Goal: Task Accomplishment & Management: Manage account settings

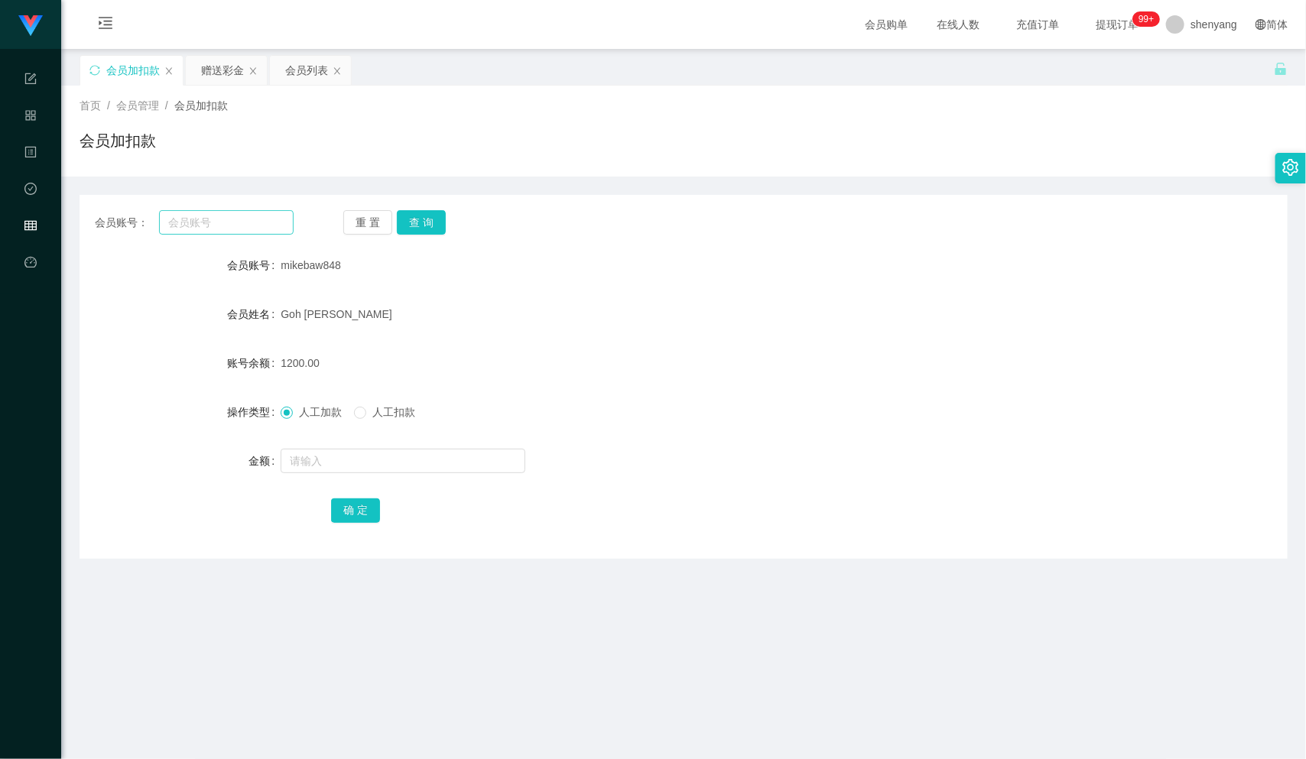
scroll to position [1, 0]
type input "0184749516"
click at [423, 213] on button "查 询" at bounding box center [421, 222] width 49 height 24
click at [393, 450] on input "text" at bounding box center [403, 460] width 245 height 24
type input "500"
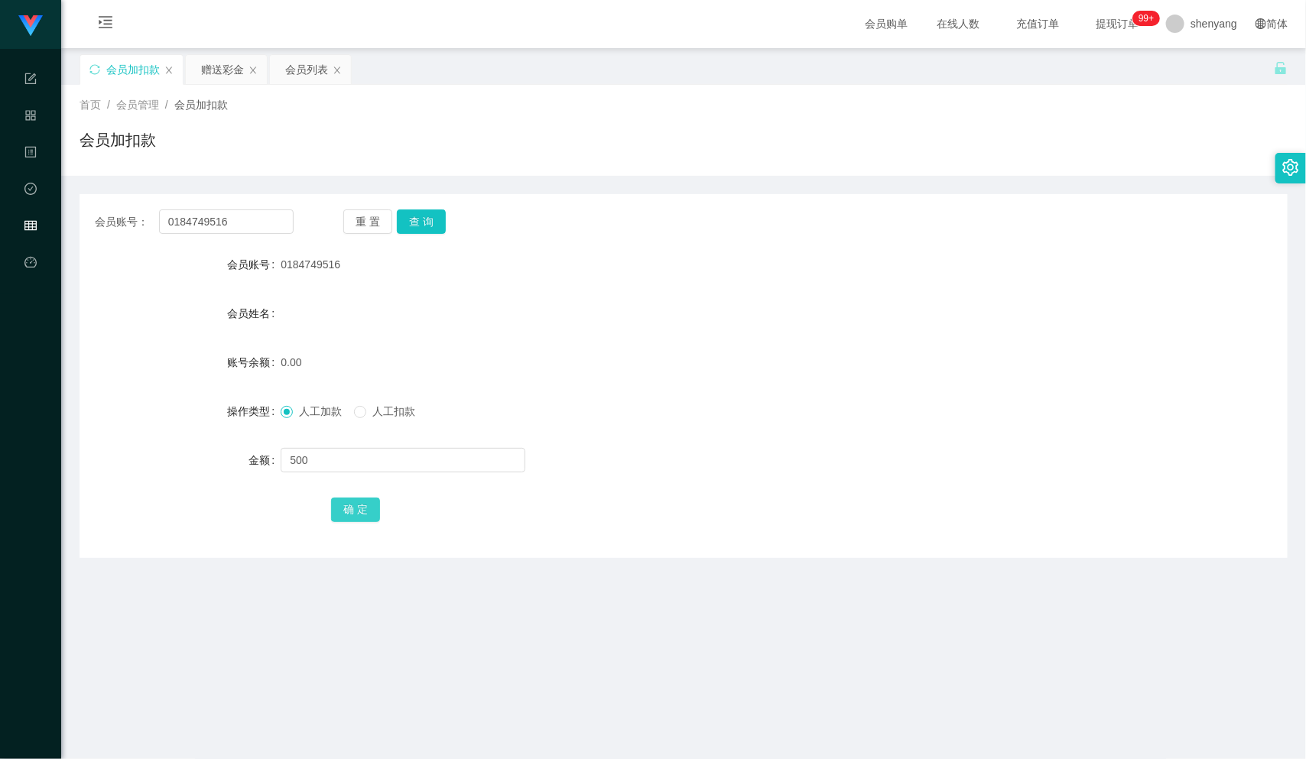
click at [351, 512] on button "确 定" at bounding box center [355, 510] width 49 height 24
drag, startPoint x: 235, startPoint y: 220, endPoint x: 109, endPoint y: 235, distance: 127.0
click at [108, 235] on div "会员账号： 0184749516 重 置 查 询 会员账号 0184749516 会员姓名 账号余额 500.00 操作类型 人工加款 人工扣款 金额 确 定" at bounding box center [684, 376] width 1208 height 364
click at [189, 216] on input "text" at bounding box center [226, 222] width 135 height 24
paste input "Chris7788"
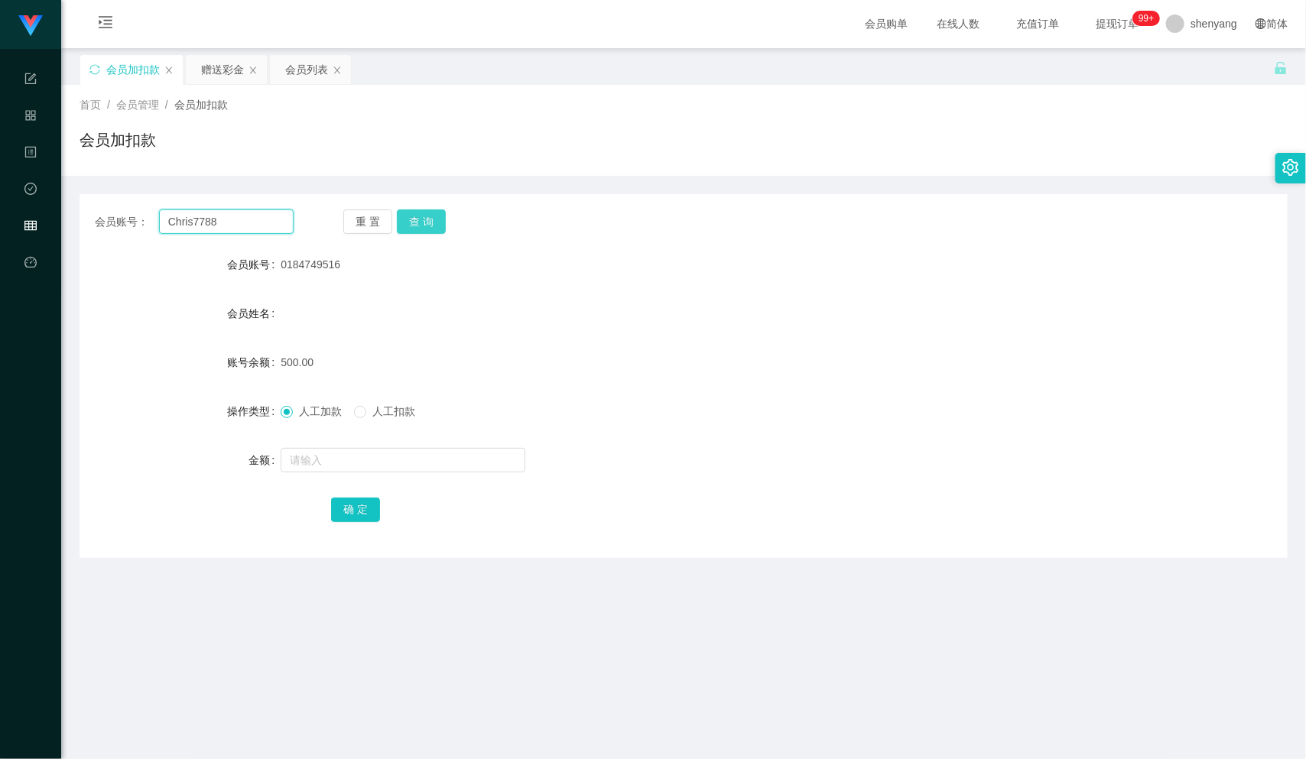
type input "Chris7788"
click at [434, 218] on button "查 询" at bounding box center [421, 222] width 49 height 24
click at [386, 461] on input "text" at bounding box center [403, 460] width 245 height 24
type input "500"
click at [354, 512] on button "确 定" at bounding box center [355, 510] width 49 height 24
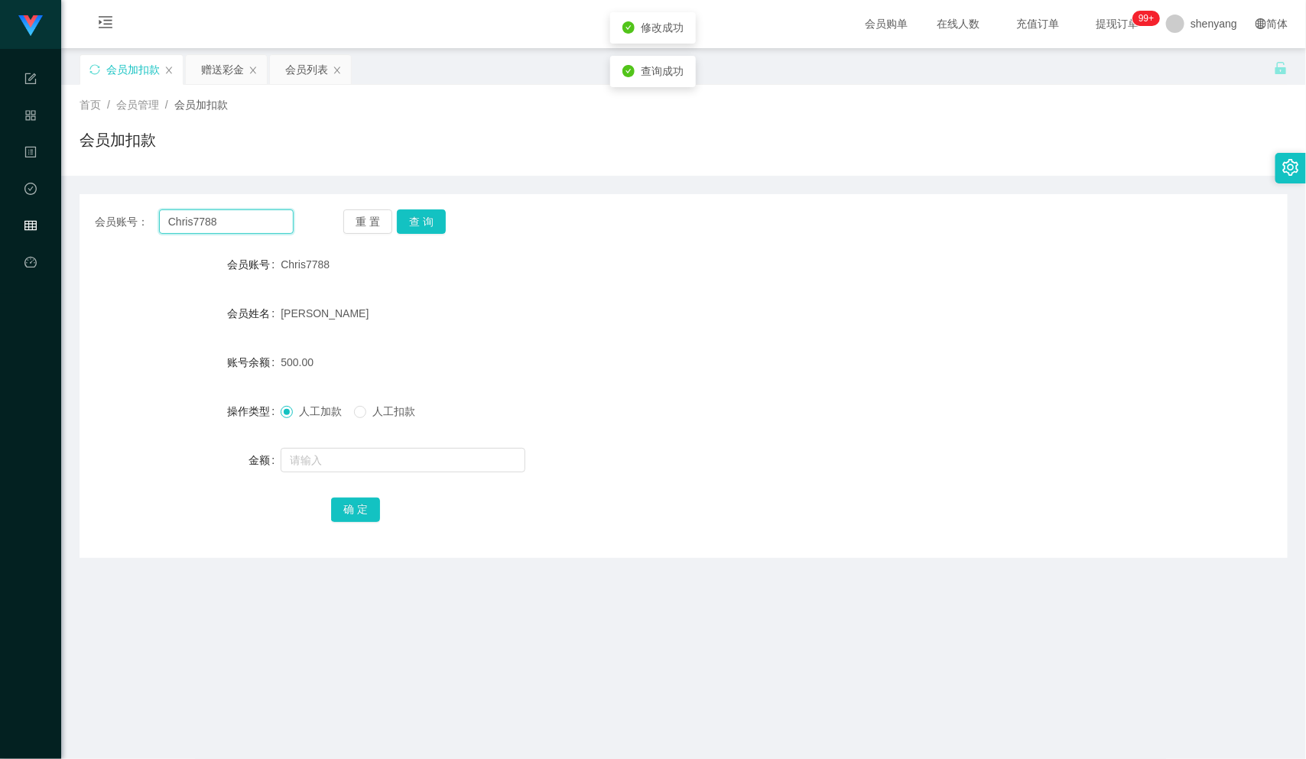
drag, startPoint x: 239, startPoint y: 216, endPoint x: 127, endPoint y: 232, distance: 113.5
click at [126, 232] on div "会员账号： Chris7788" at bounding box center [194, 222] width 199 height 24
click at [230, 218] on input "text" at bounding box center [226, 222] width 135 height 24
paste input "Qs3112"
type input "Qs3112"
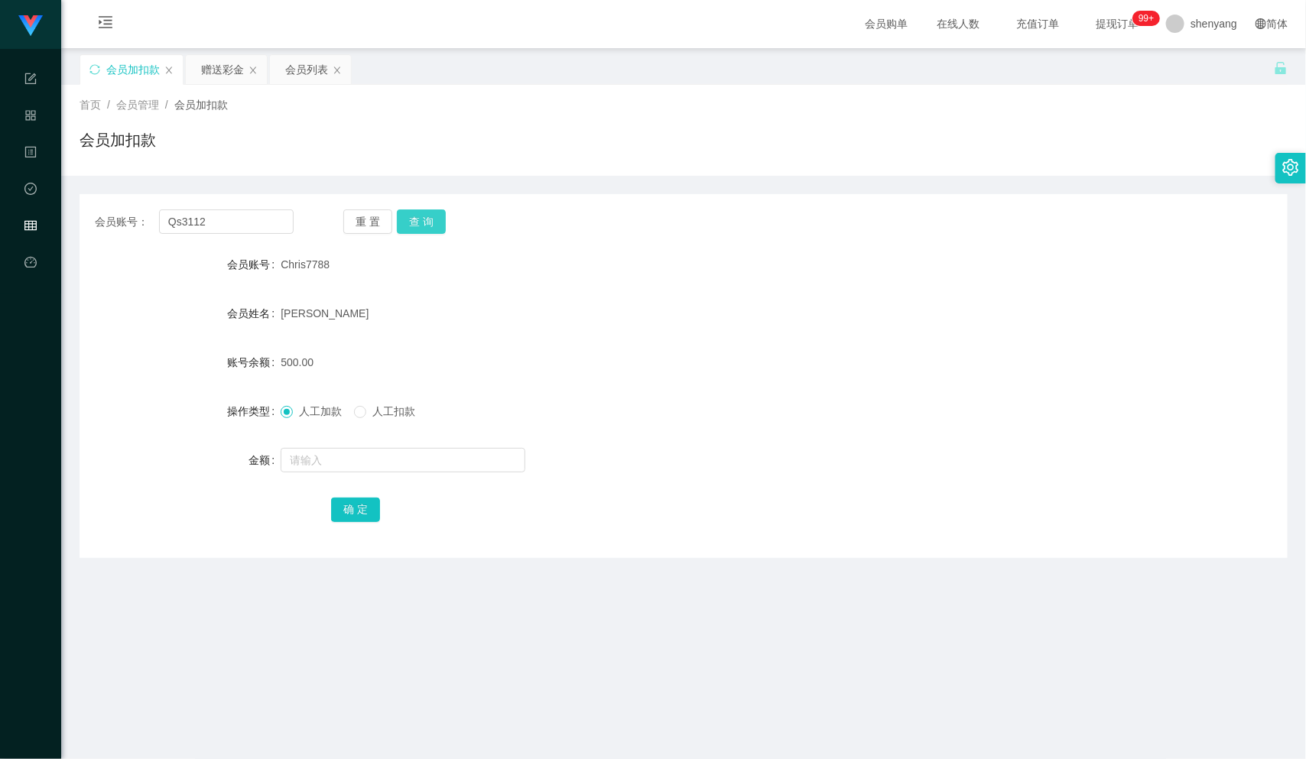
click at [418, 214] on button "查 询" at bounding box center [421, 222] width 49 height 24
click at [346, 462] on input "text" at bounding box center [403, 460] width 245 height 24
type input "500"
click at [368, 508] on button "确 定" at bounding box center [355, 510] width 49 height 24
click at [317, 71] on div "会员列表" at bounding box center [306, 69] width 43 height 29
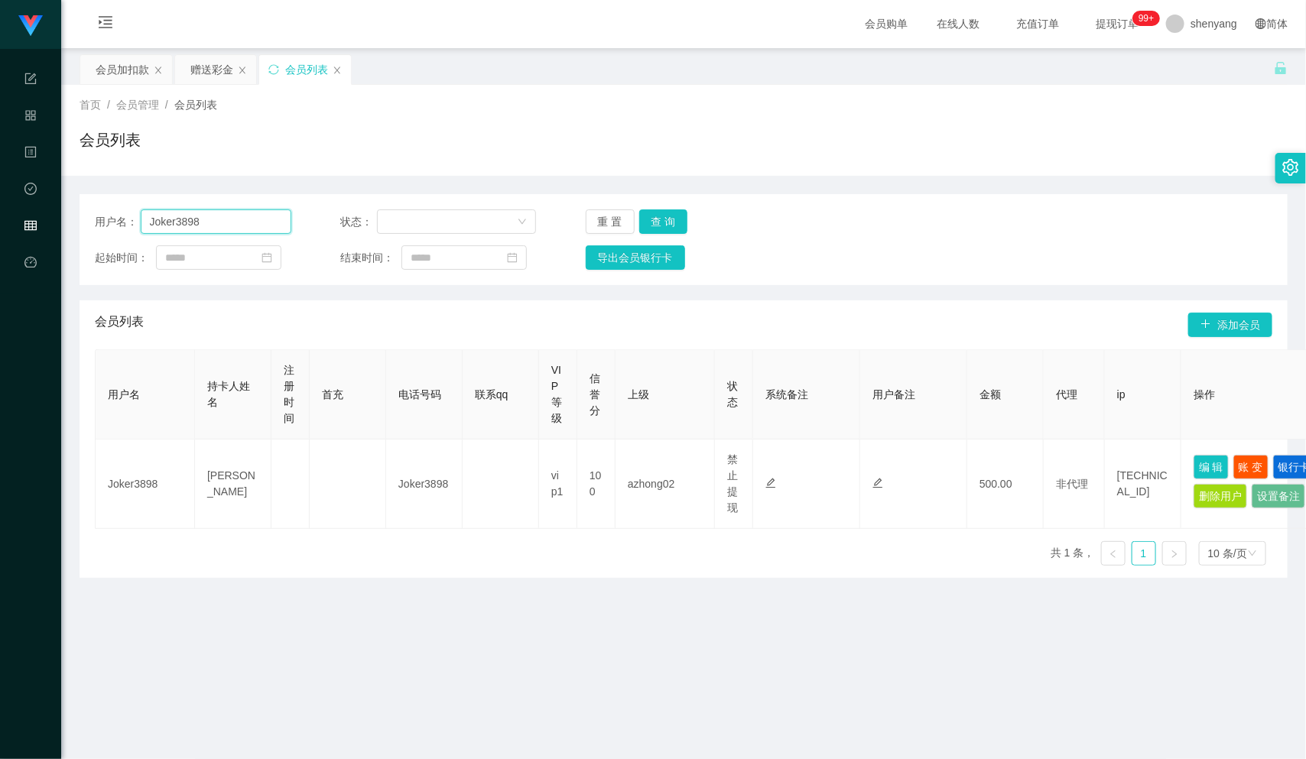
drag, startPoint x: 234, startPoint y: 221, endPoint x: 132, endPoint y: 226, distance: 102.6
click at [129, 223] on div "用户名： Joker3898" at bounding box center [193, 222] width 197 height 24
paste input "Chris7788"
type input "Chris7788"
click at [658, 219] on button "查 询" at bounding box center [663, 222] width 49 height 24
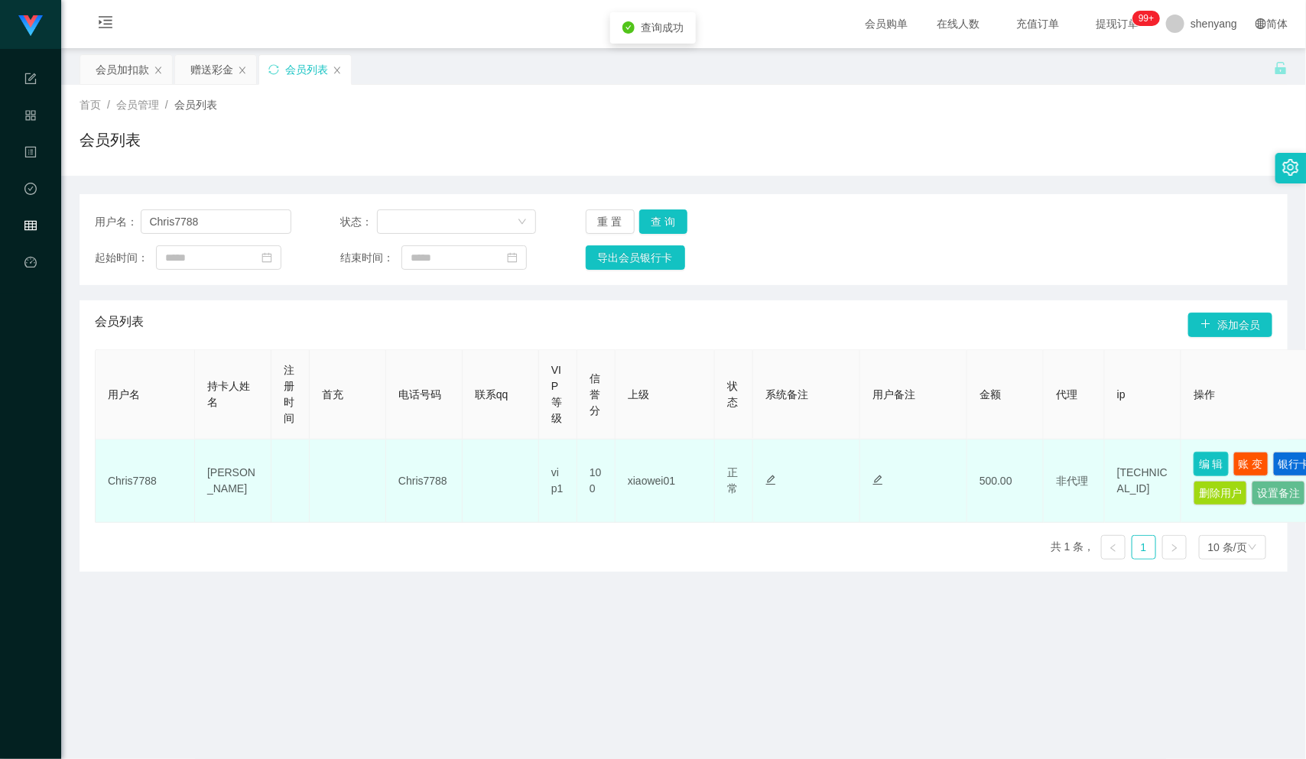
click at [1211, 454] on button "编 辑" at bounding box center [1211, 464] width 35 height 24
type input "Chris7788"
type input "[PERSON_NAME]"
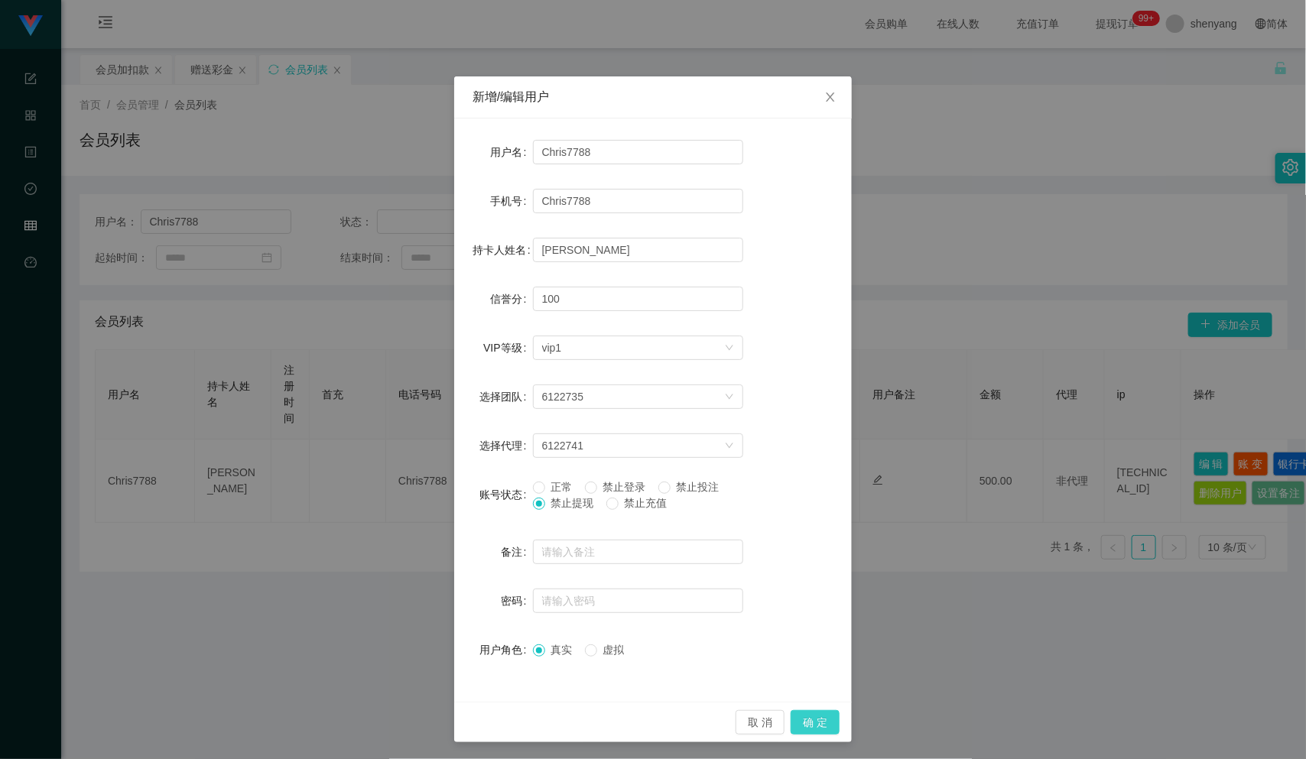
click at [810, 718] on button "确 定" at bounding box center [815, 722] width 49 height 24
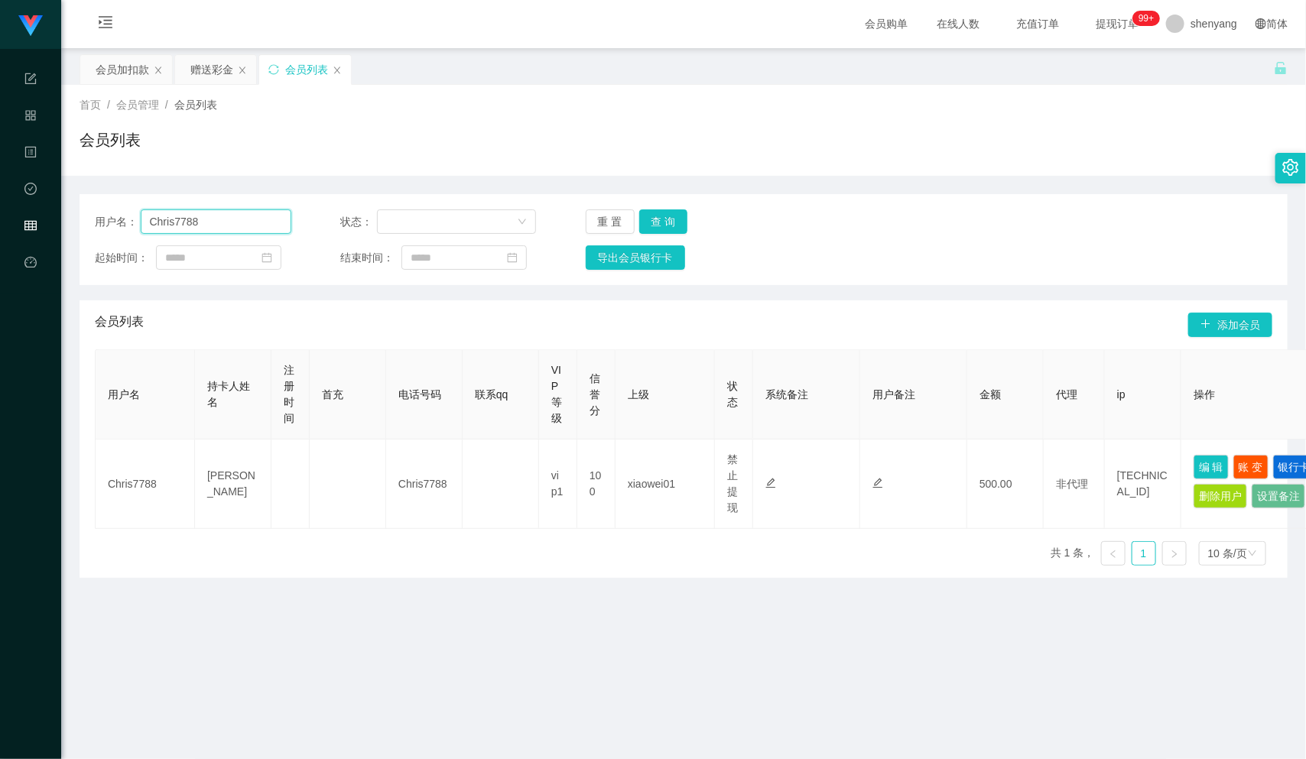
drag, startPoint x: 200, startPoint y: 218, endPoint x: 124, endPoint y: 228, distance: 77.1
click at [124, 228] on div "用户名： Chris7788" at bounding box center [193, 222] width 197 height 24
paste input "Qs3112"
type input "Qs3112"
click at [661, 220] on button "查 询" at bounding box center [663, 222] width 49 height 24
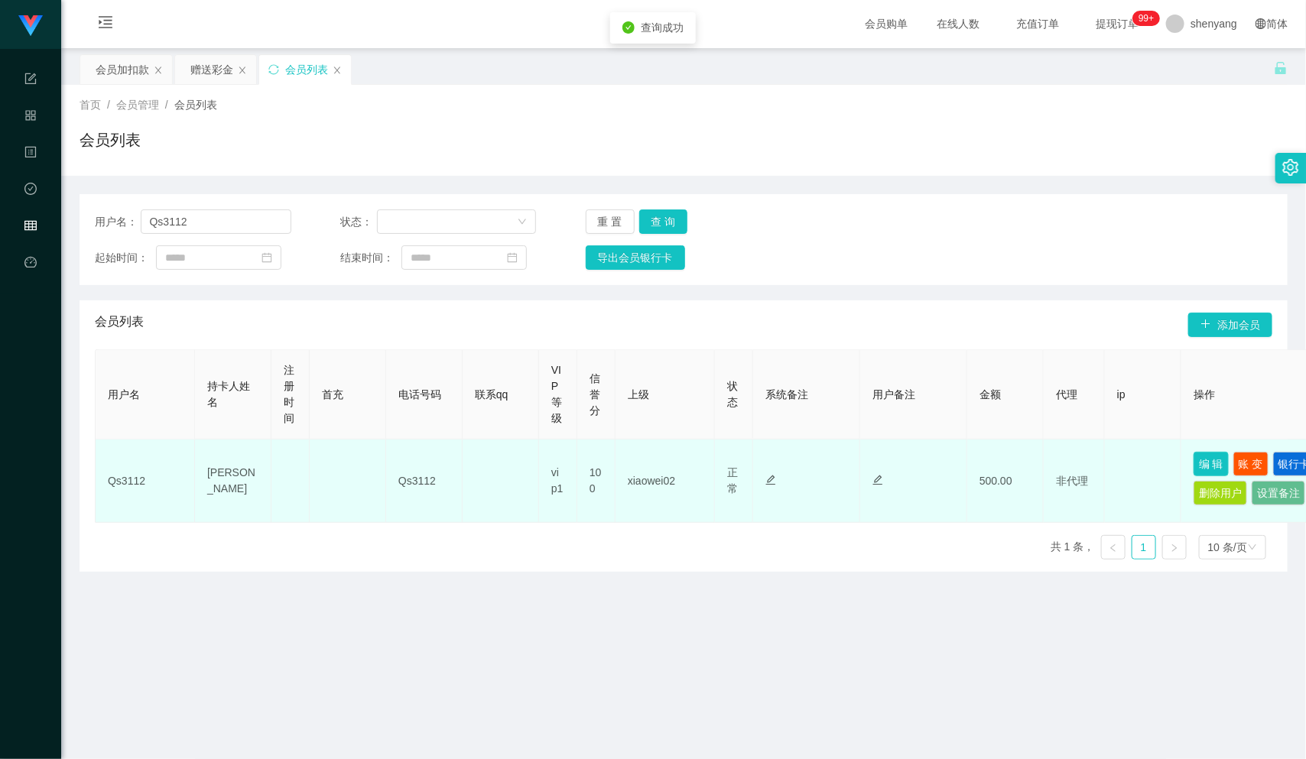
click at [1202, 463] on button "编 辑" at bounding box center [1211, 464] width 35 height 24
type input "Qs3112"
type input "[PERSON_NAME]"
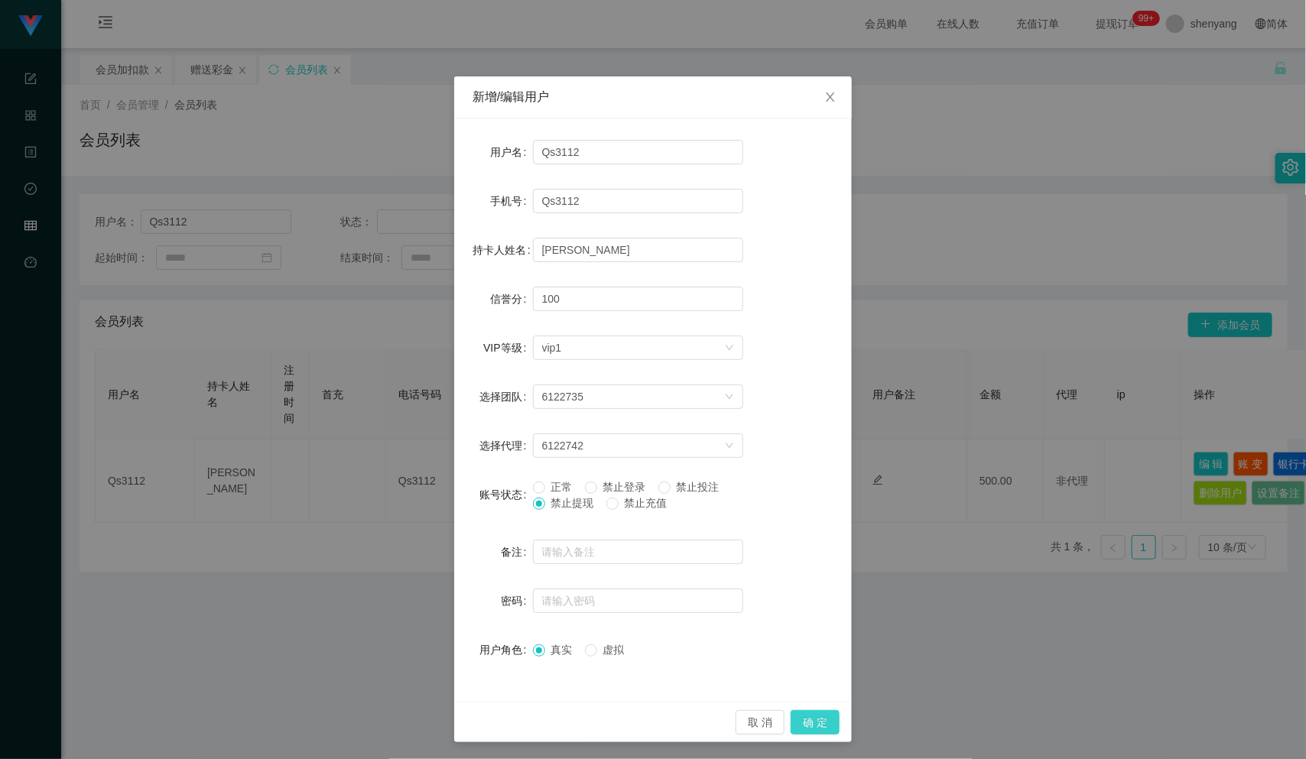
click at [805, 721] on button "确 定" at bounding box center [815, 722] width 49 height 24
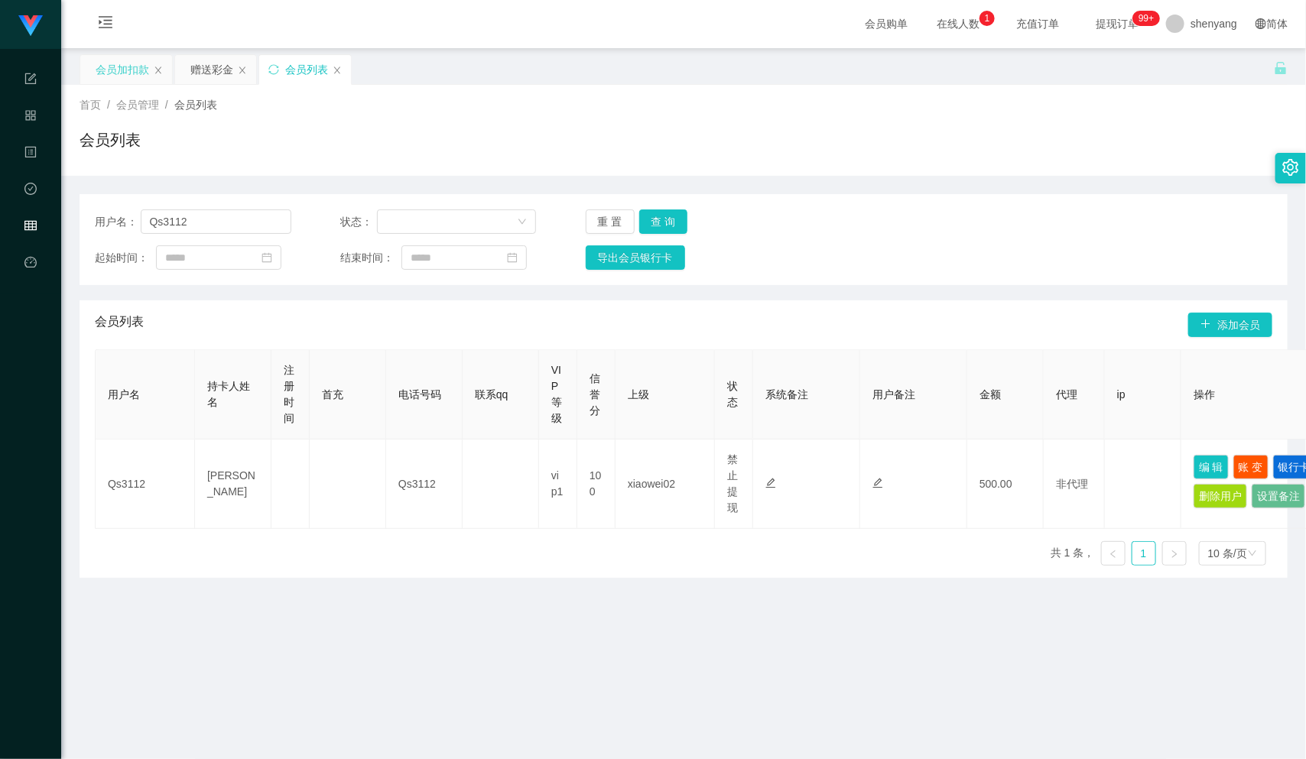
click at [131, 72] on div "会员加扣款" at bounding box center [123, 69] width 54 height 29
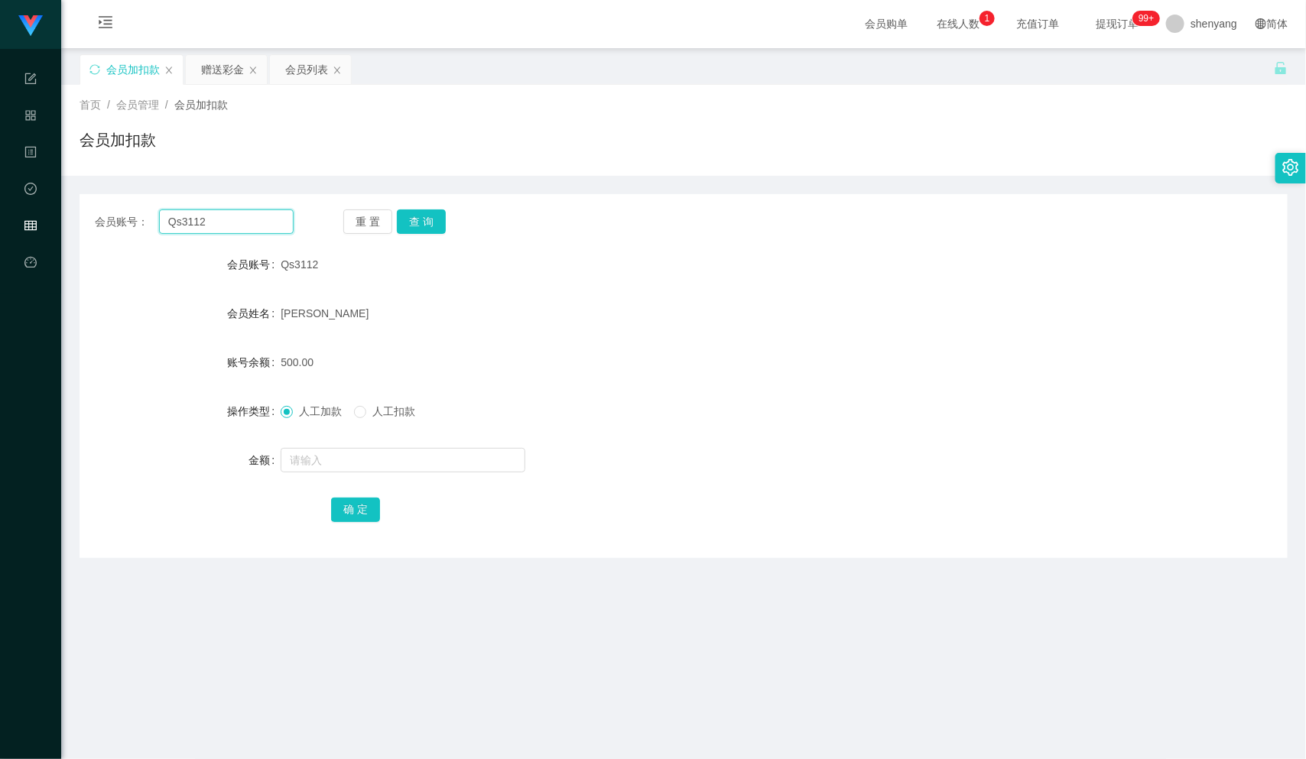
drag, startPoint x: 200, startPoint y: 225, endPoint x: 147, endPoint y: 227, distance: 53.6
click at [147, 227] on div "会员账号： Qs3112" at bounding box center [194, 222] width 199 height 24
paste input "9782"
type input "9782"
click at [423, 218] on button "查 询" at bounding box center [421, 222] width 49 height 24
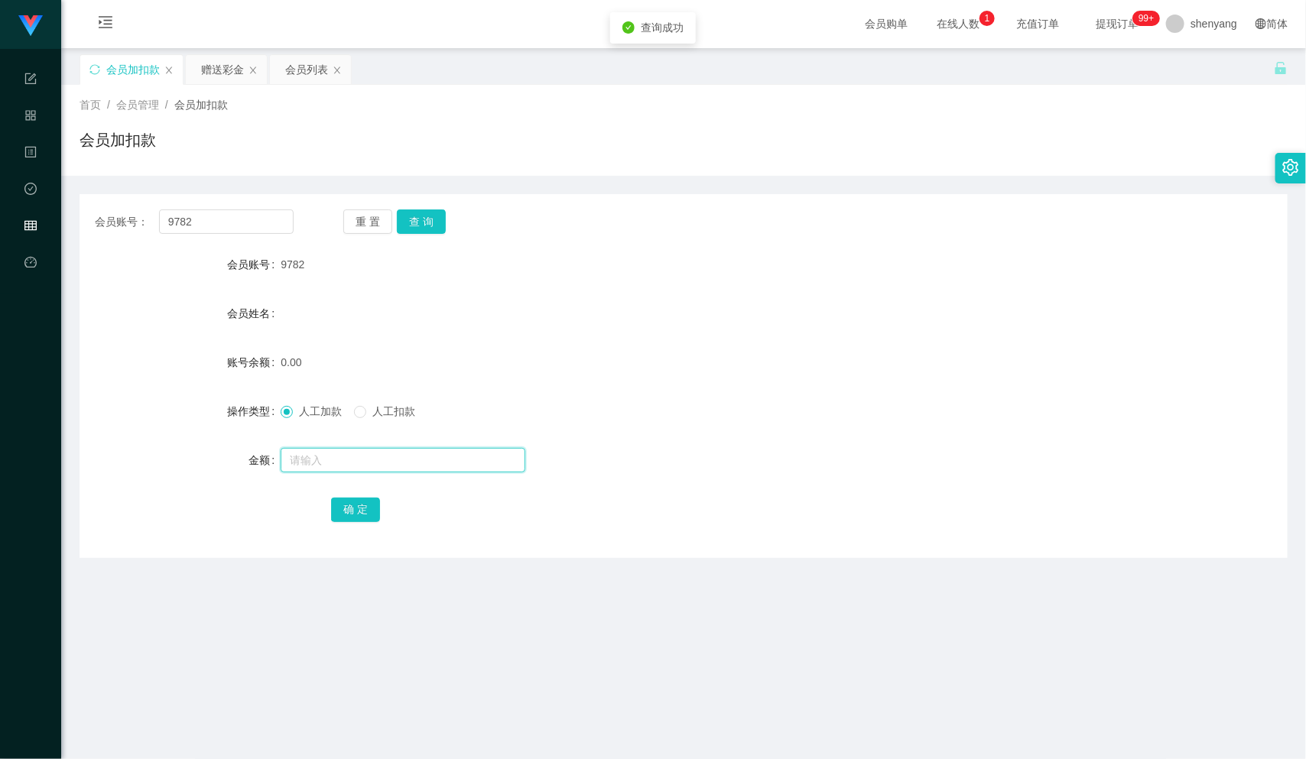
click at [384, 454] on input "text" at bounding box center [403, 460] width 245 height 24
type input "1200"
click at [346, 507] on button "确 定" at bounding box center [355, 510] width 49 height 24
drag, startPoint x: 202, startPoint y: 228, endPoint x: 99, endPoint y: 237, distance: 102.9
click at [99, 237] on div "会员账号： 9782 重 置 查 询 会员账号 9782 会员姓名 账号余额 1200.00 操作类型 人工加款 人工扣款 金额 确 定" at bounding box center [684, 376] width 1208 height 364
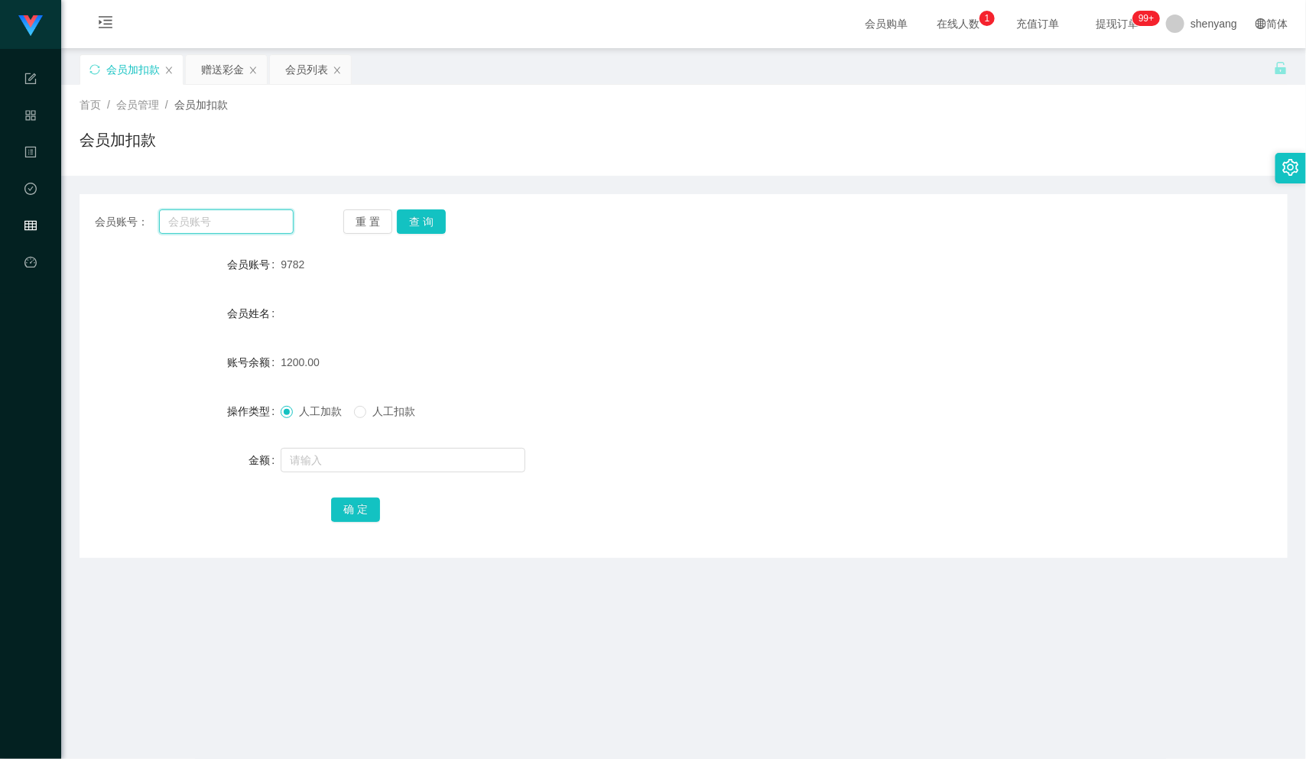
click at [200, 225] on input "text" at bounding box center [226, 222] width 135 height 24
paste input "9782"
type input "9782"
click at [374, 409] on span "人工扣款" at bounding box center [393, 411] width 55 height 12
click at [388, 467] on input "text" at bounding box center [403, 460] width 245 height 24
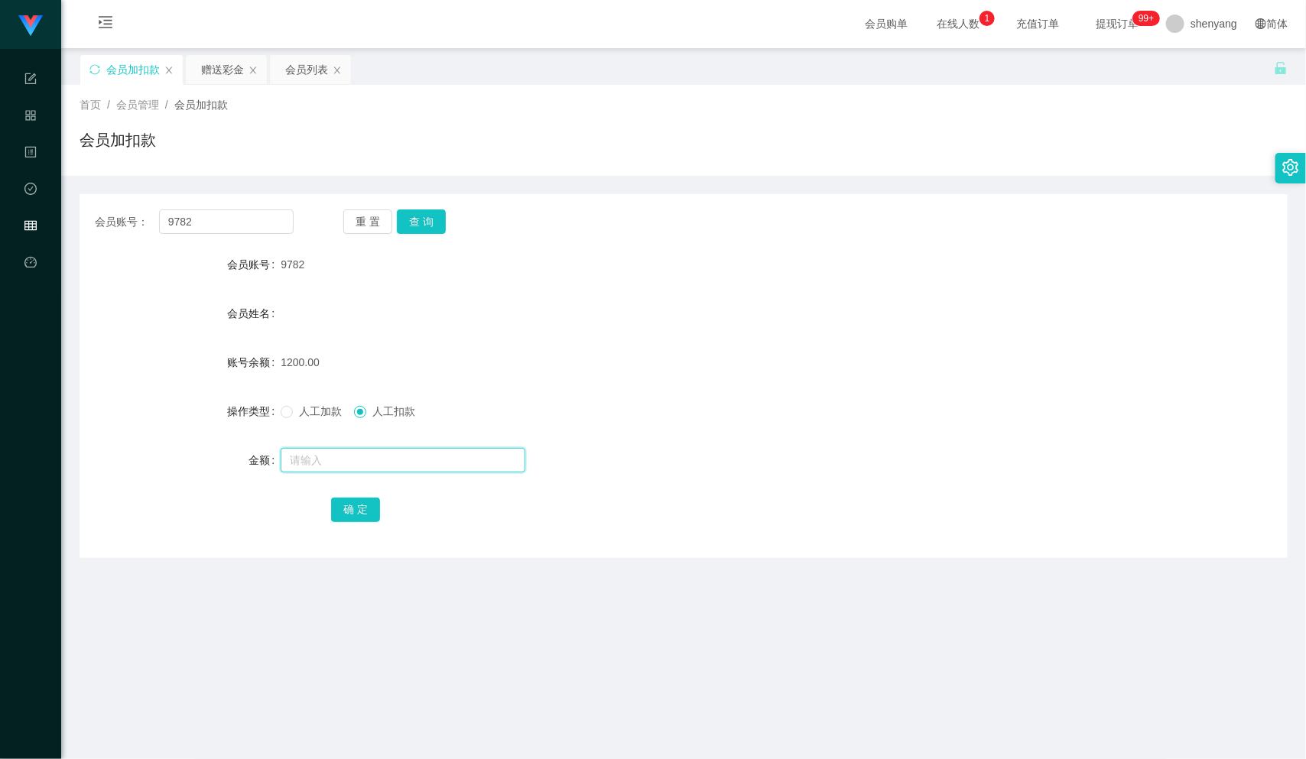
click at [315, 457] on input "text" at bounding box center [403, 460] width 245 height 24
type input "1200"
click at [349, 508] on button "确 定" at bounding box center [355, 510] width 49 height 24
click at [293, 411] on span "人工加款" at bounding box center [320, 411] width 55 height 12
click at [306, 457] on input "text" at bounding box center [403, 460] width 245 height 24
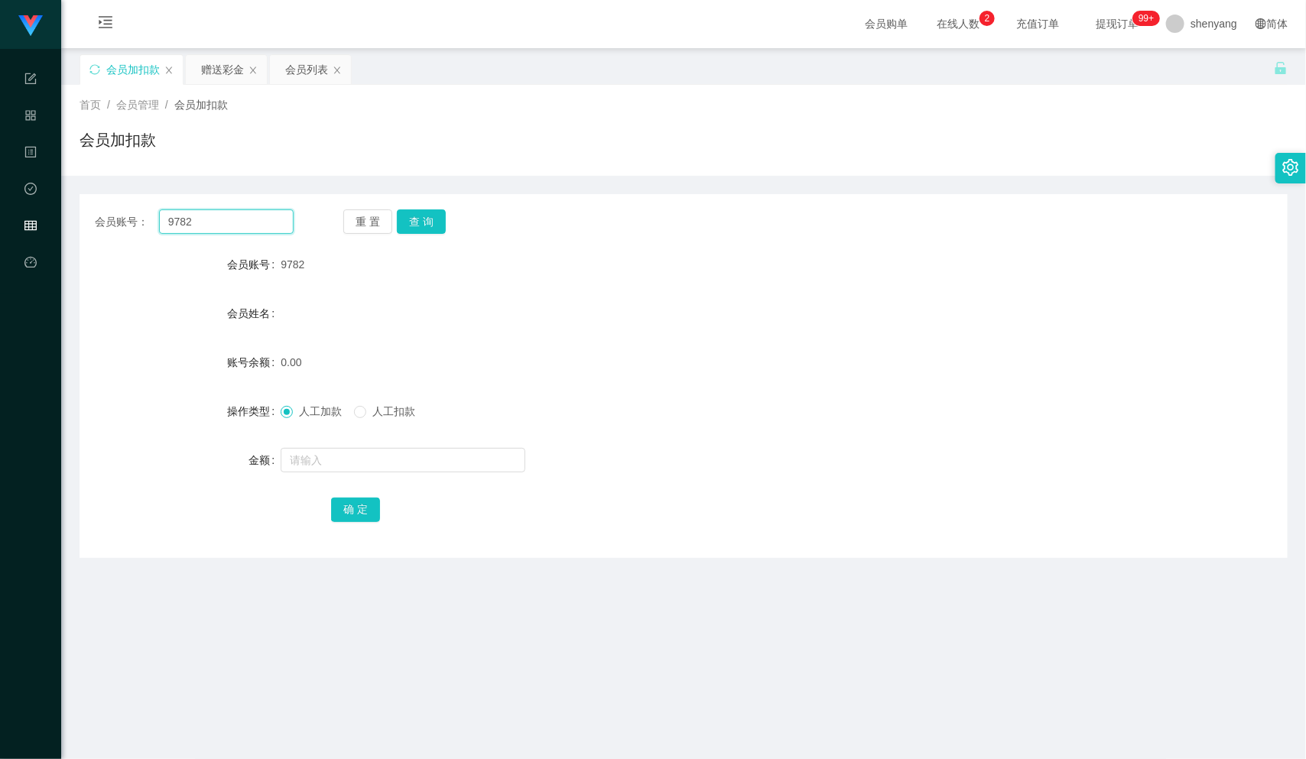
drag, startPoint x: 184, startPoint y: 225, endPoint x: 175, endPoint y: 223, distance: 9.3
click at [136, 232] on div "会员账号： 9782" at bounding box center [194, 222] width 199 height 24
drag, startPoint x: 203, startPoint y: 221, endPoint x: 165, endPoint y: 221, distance: 37.5
click at [159, 221] on input "9782" at bounding box center [226, 222] width 135 height 24
paste input "HING1008"
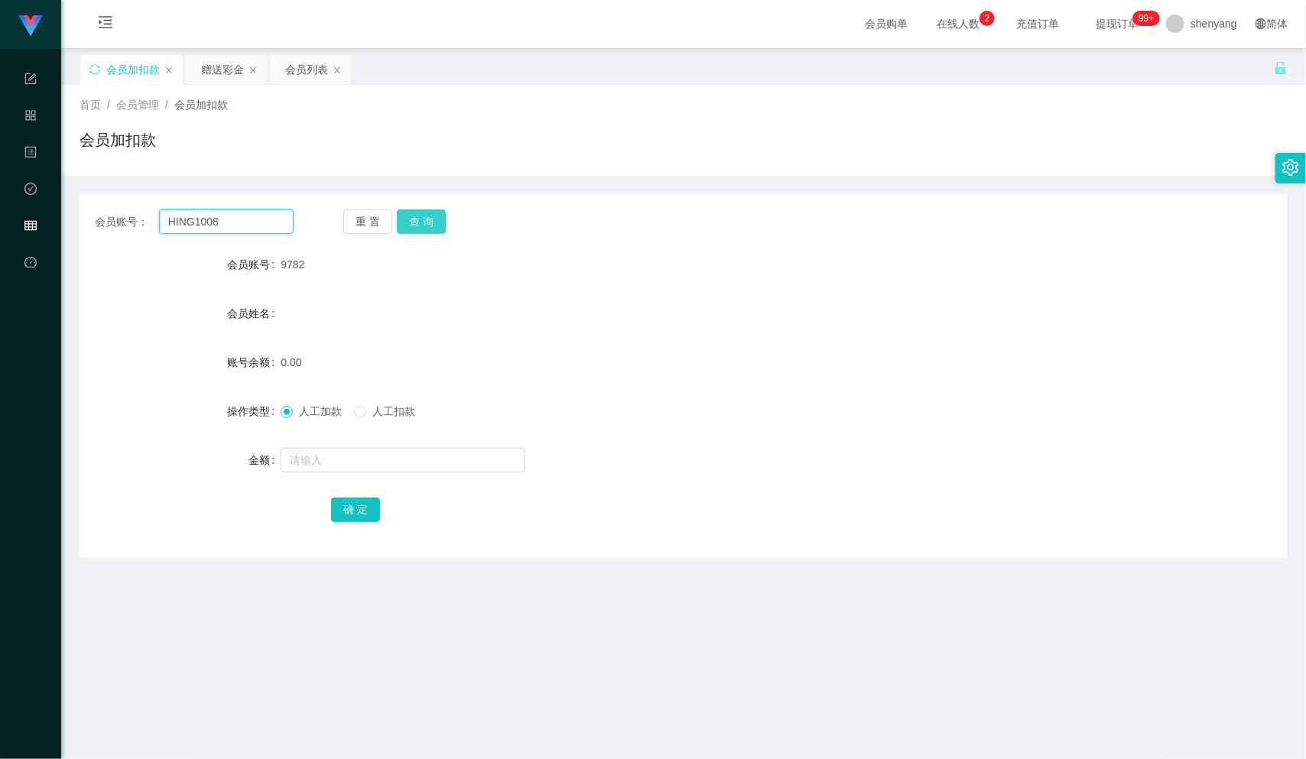
type input "HING1008"
click at [440, 216] on button "查 询" at bounding box center [421, 222] width 49 height 24
click at [400, 460] on input "text" at bounding box center [403, 460] width 245 height 24
type input "200"
click at [358, 502] on button "确 定" at bounding box center [355, 510] width 49 height 24
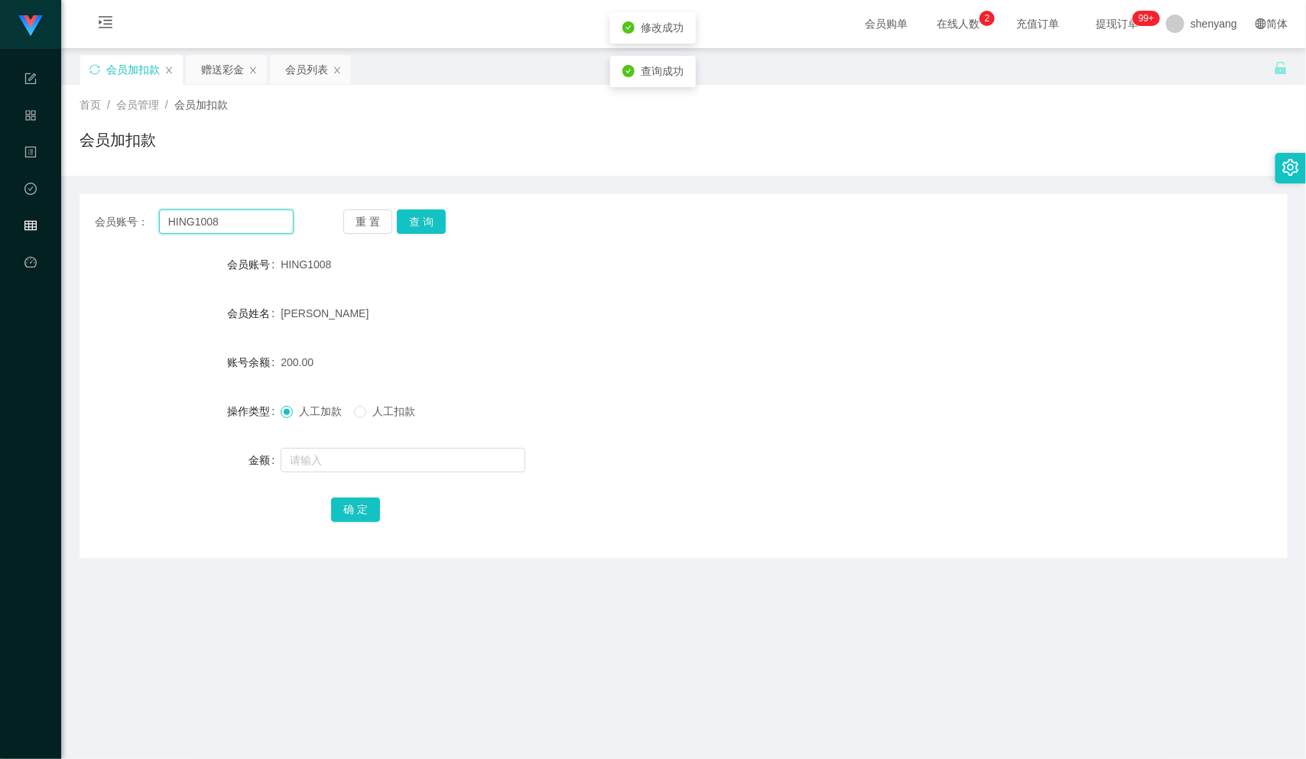
drag, startPoint x: 225, startPoint y: 223, endPoint x: 93, endPoint y: 234, distance: 132.7
click at [93, 234] on div "会员账号： HING1008 重 置 查 询 会员账号 HING1008 会员姓名 [PERSON_NAME] MEE HUONG 账号余额 200.00 操…" at bounding box center [684, 376] width 1208 height 364
click at [207, 223] on input "text" at bounding box center [226, 222] width 135 height 24
paste input "Kellykong"
type input "Kellykong"
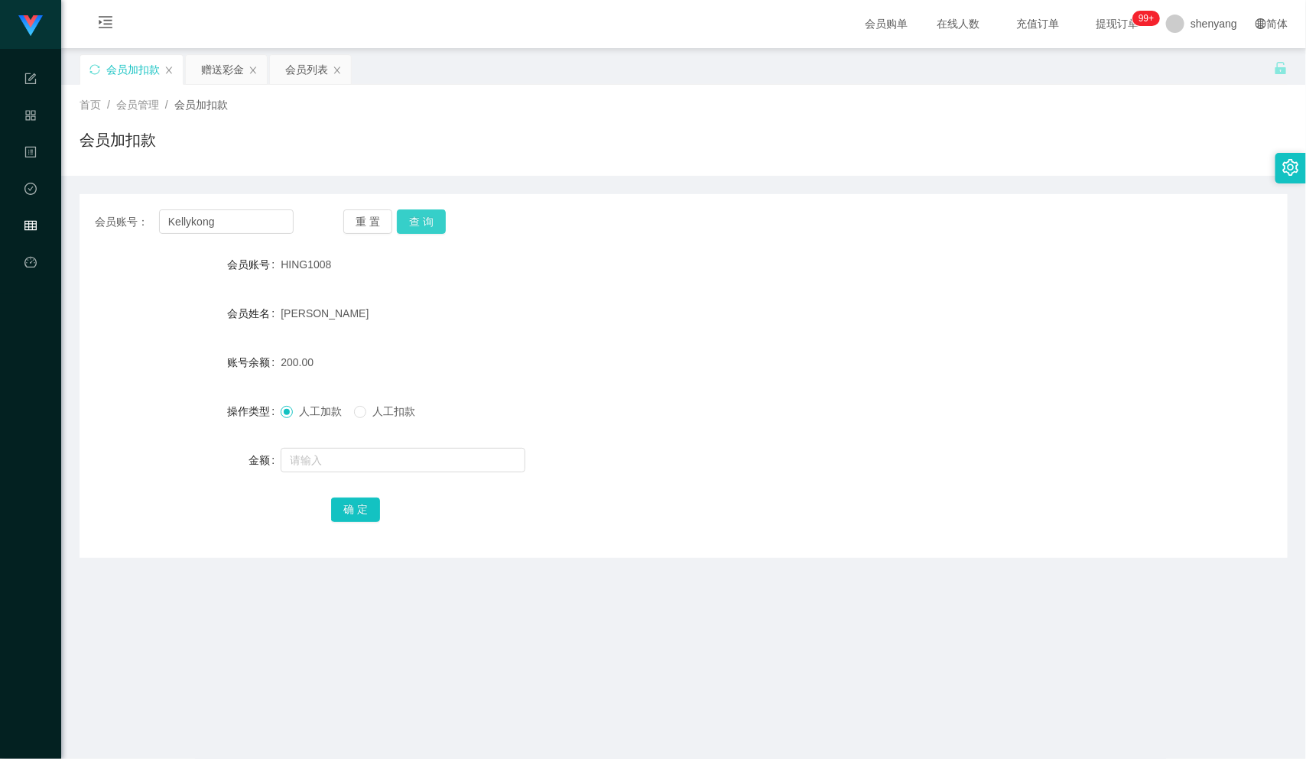
click at [425, 212] on button "查 询" at bounding box center [421, 222] width 49 height 24
click at [354, 450] on input "text" at bounding box center [403, 460] width 245 height 24
type input "500"
click at [351, 516] on button "确 定" at bounding box center [355, 510] width 49 height 24
drag, startPoint x: 212, startPoint y: 223, endPoint x: 101, endPoint y: 244, distance: 112.8
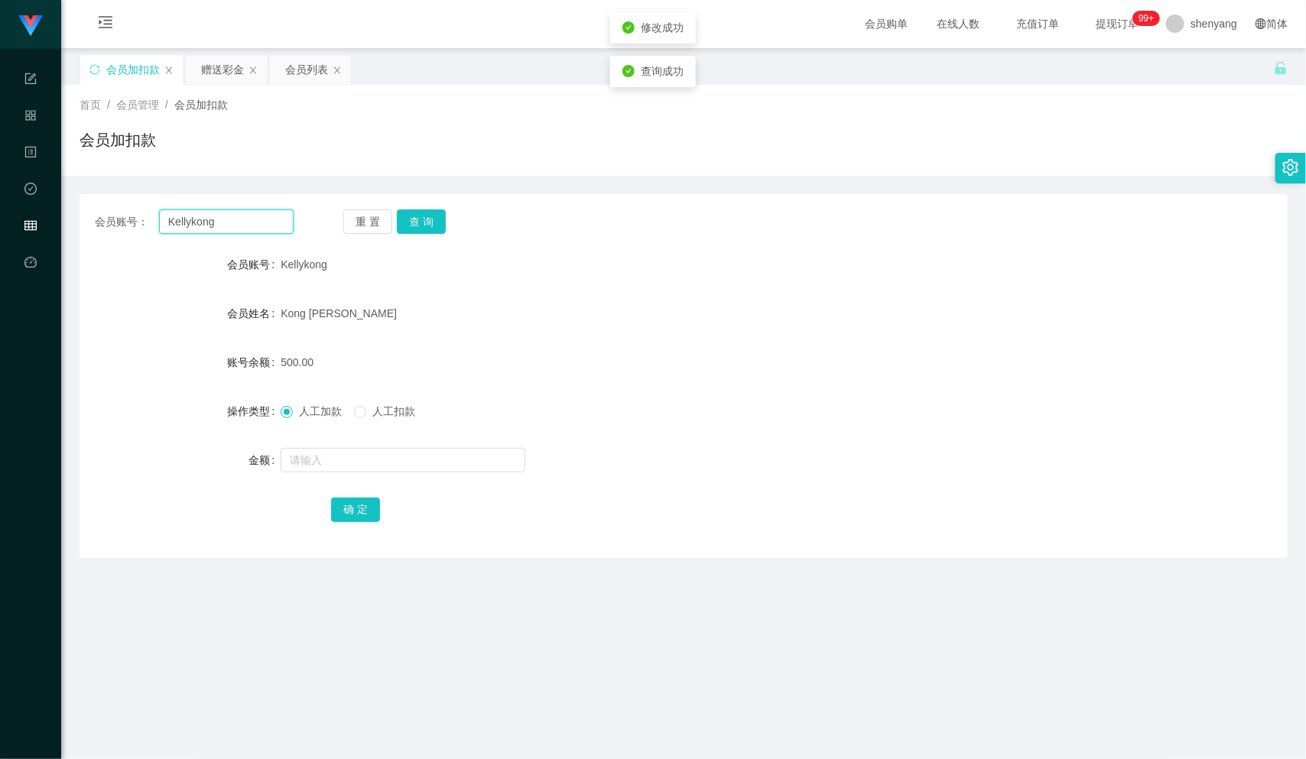
click at [101, 244] on div "会员账号： [PERSON_NAME] 重 置 查 询 会员账号 Kellykong 会员姓名 Kong [PERSON_NAME] 账号余额 500.00 …" at bounding box center [684, 376] width 1208 height 364
